Goal: Find specific page/section: Locate a particular part of the current website

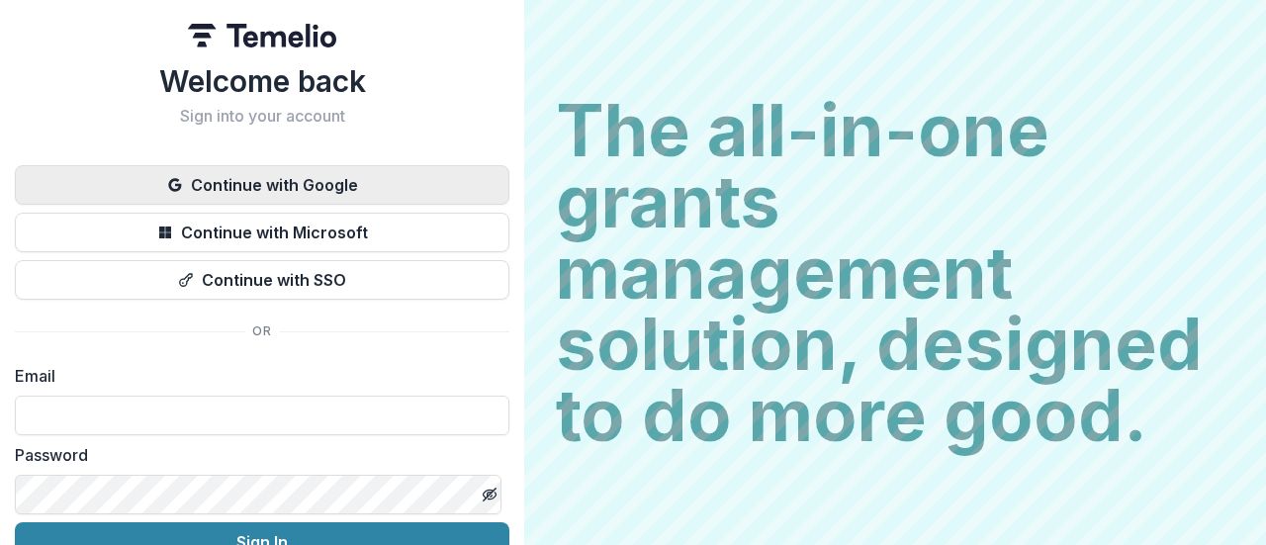
click at [350, 180] on button "Continue with Google" at bounding box center [262, 185] width 495 height 40
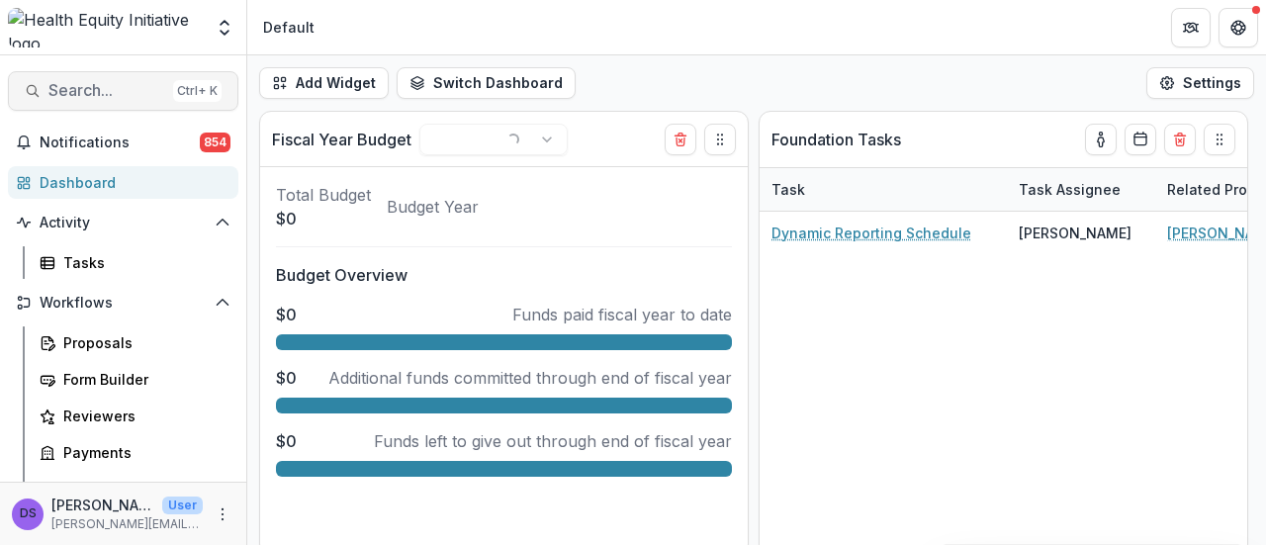
click at [111, 86] on span "Search..." at bounding box center [106, 90] width 117 height 19
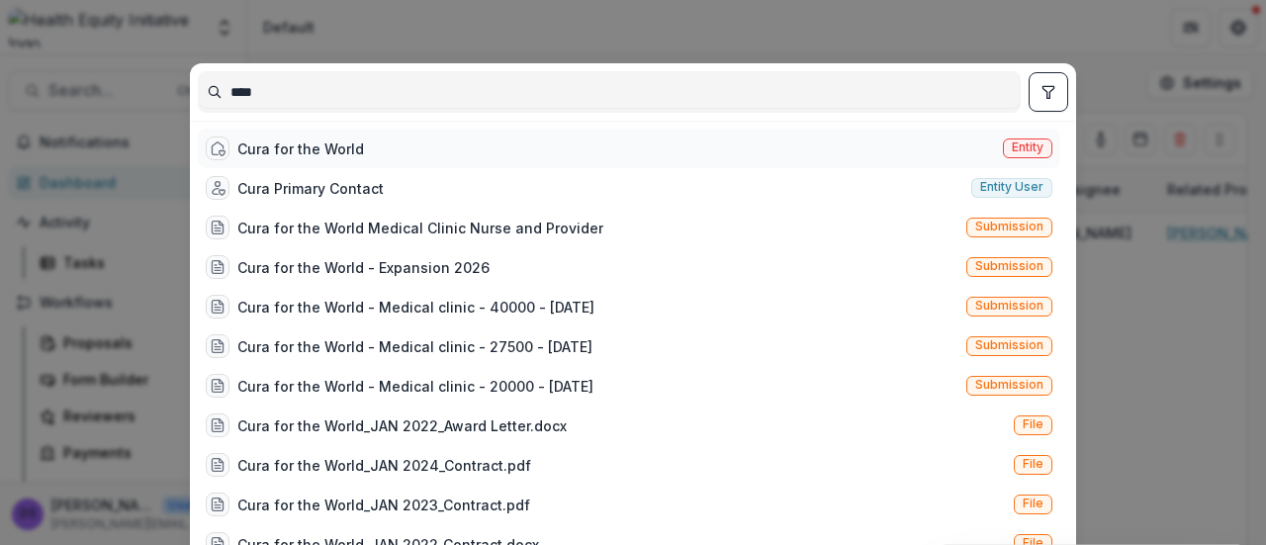
type input "****"
click at [317, 151] on div "Cura for the World" at bounding box center [300, 148] width 127 height 21
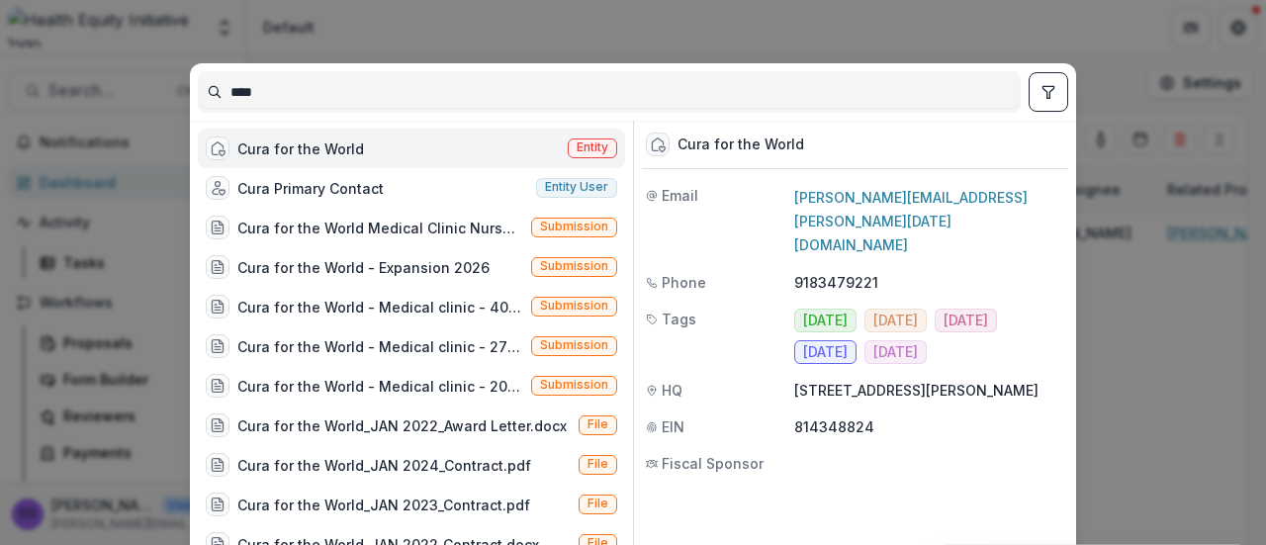
click at [317, 151] on div "Cura for the World" at bounding box center [300, 148] width 127 height 21
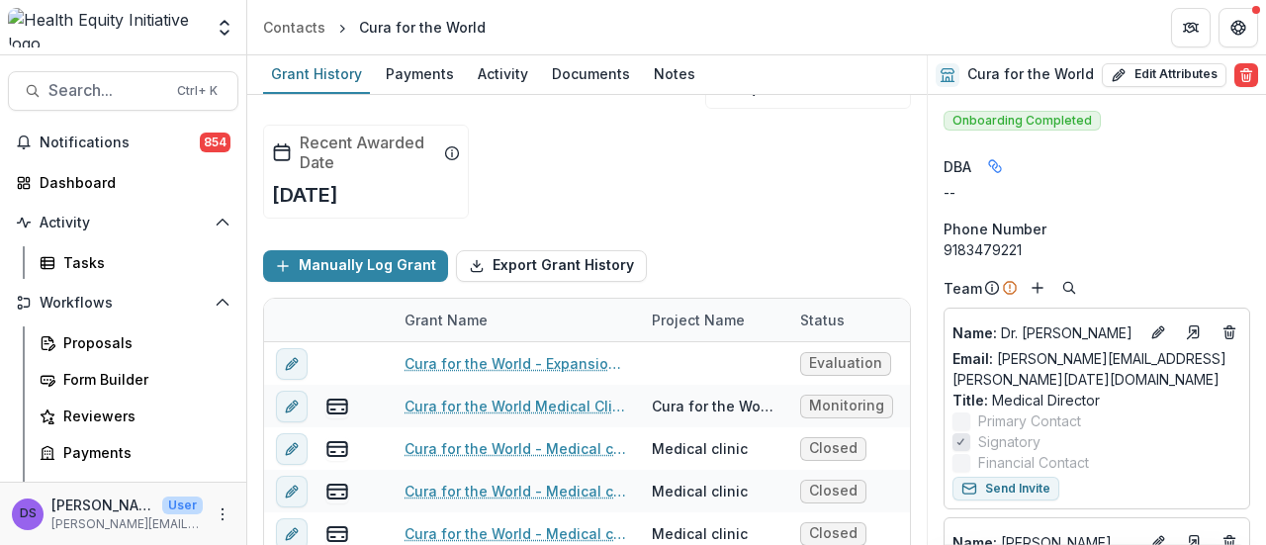
scroll to position [97, 0]
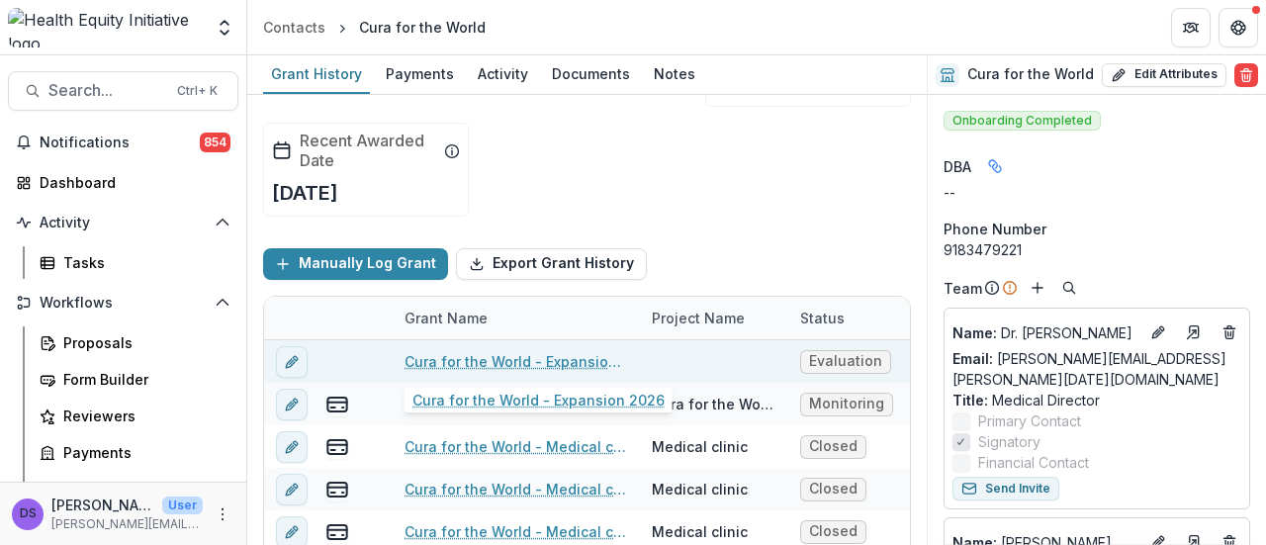
click at [481, 353] on link "Cura for the World - Expansion 2026" at bounding box center [517, 361] width 224 height 21
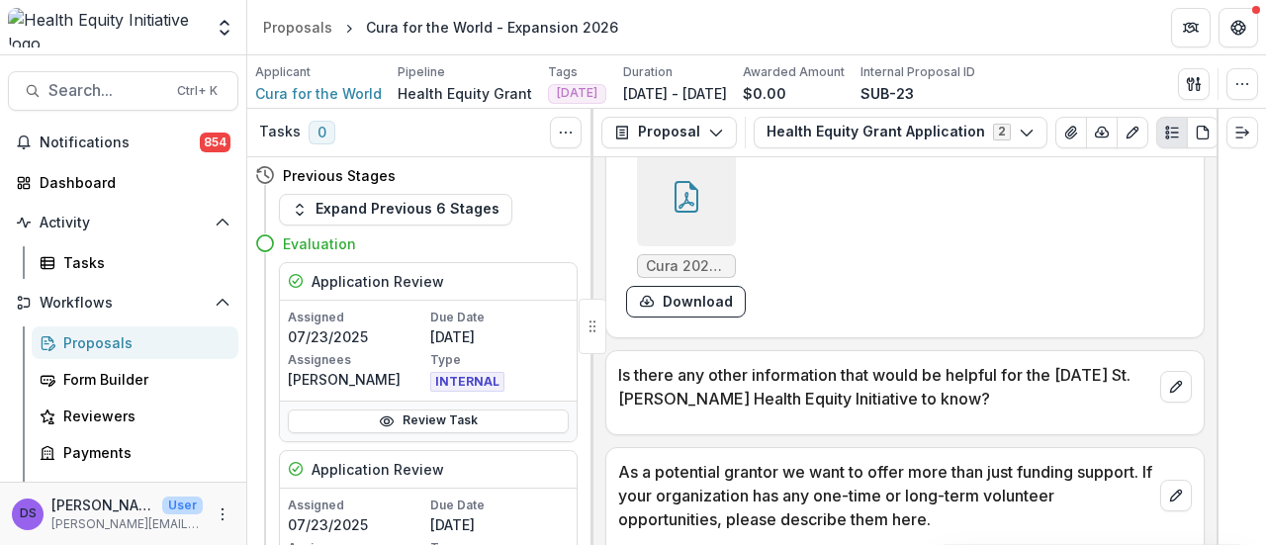
scroll to position [12903, 0]
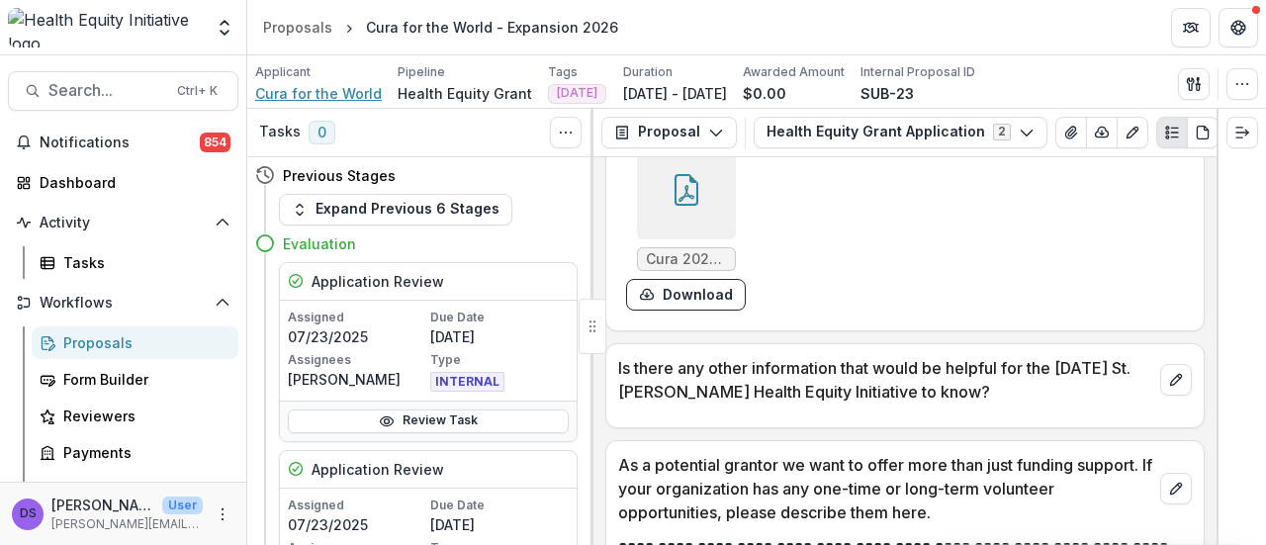
click at [334, 91] on span "Cura for the World" at bounding box center [318, 93] width 127 height 21
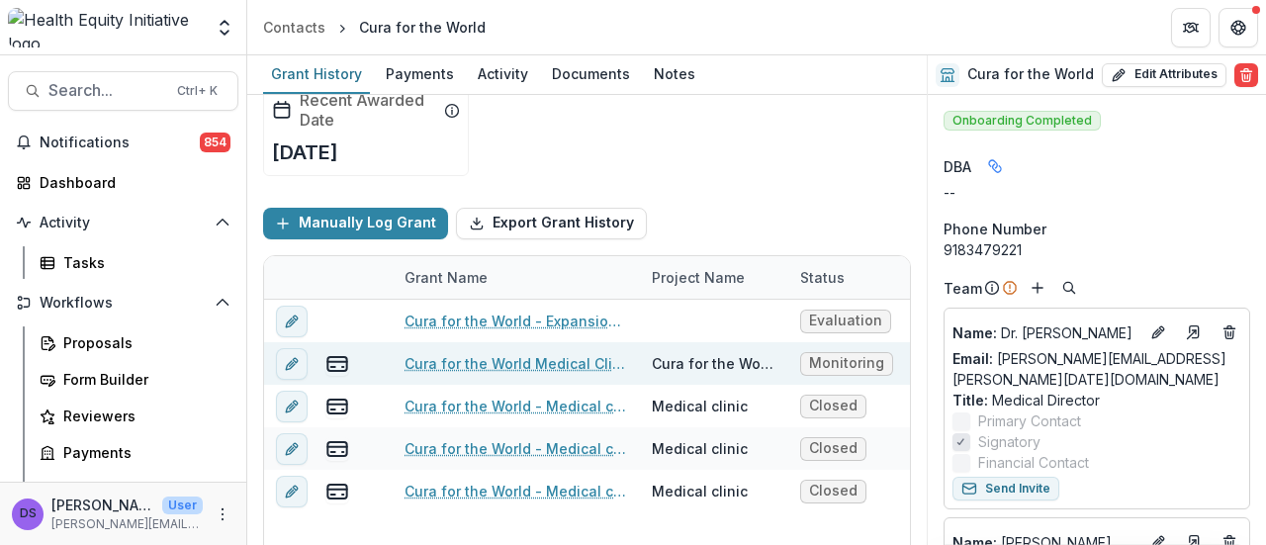
scroll to position [137, 0]
click at [492, 368] on link "Cura for the World Medical Clinic Nurse and Provider" at bounding box center [517, 364] width 224 height 21
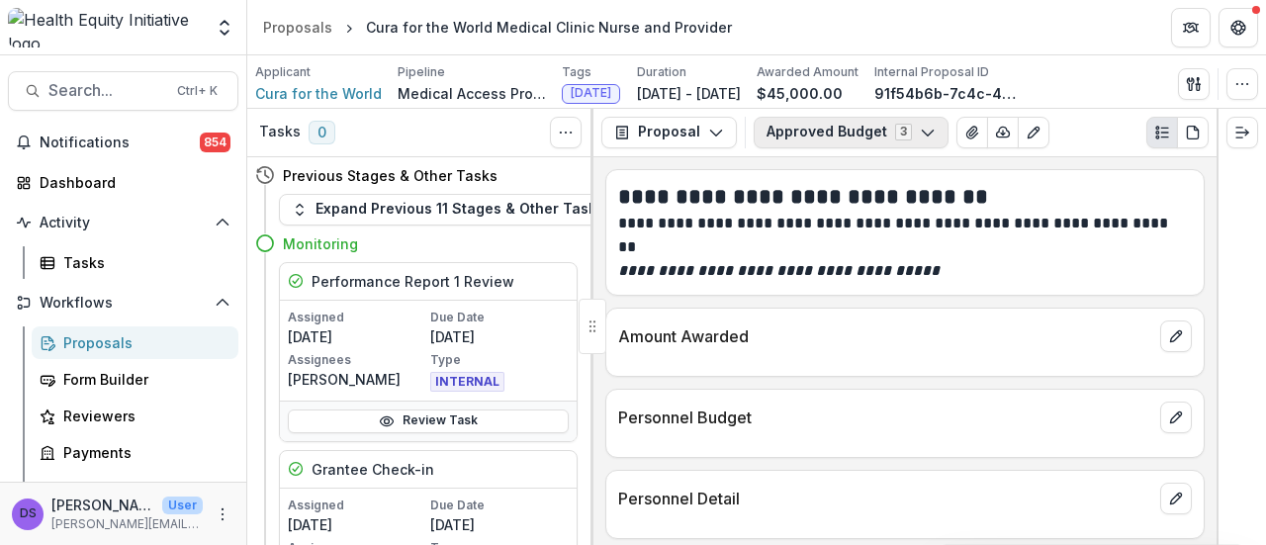
click at [816, 136] on button "Approved Budget 3" at bounding box center [851, 133] width 195 height 32
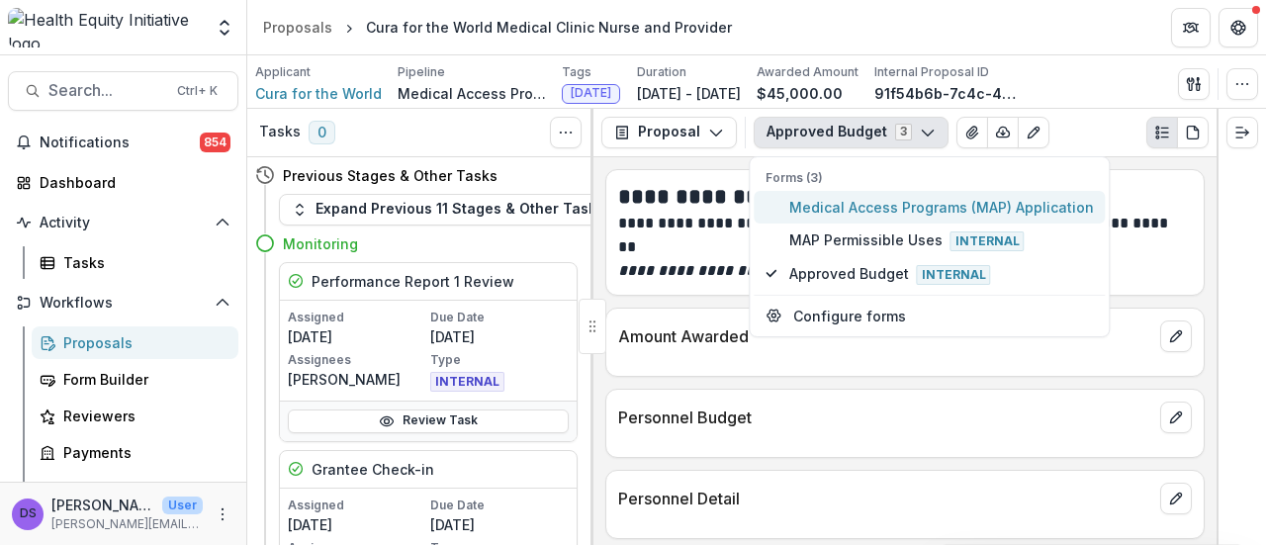
click at [825, 217] on button "Medical Access Programs (MAP) Application" at bounding box center [929, 207] width 351 height 33
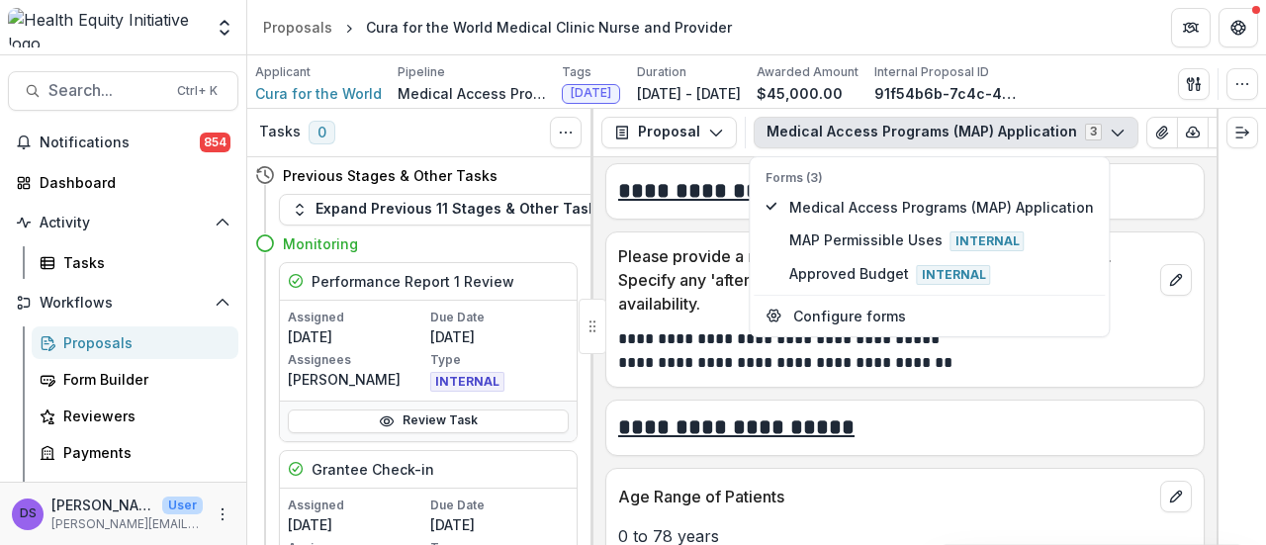
scroll to position [8594, 0]
click at [772, 350] on p "**********" at bounding box center [902, 338] width 569 height 24
